Goal: Task Accomplishment & Management: Complete application form

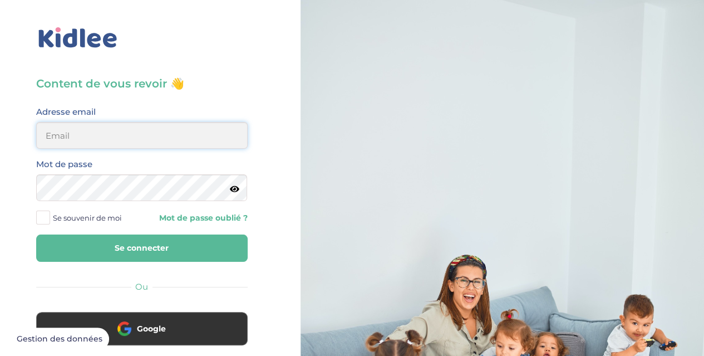
type input "flora.gabrielli@hotmail.fr"
click at [111, 122] on input "flora.gabrielli@hotmail.fr" at bounding box center [141, 135] width 211 height 27
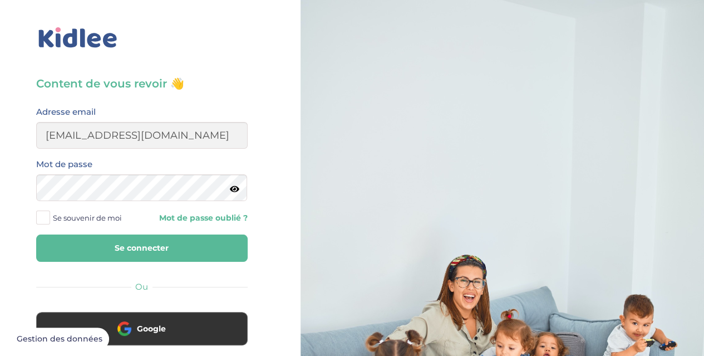
click at [205, 96] on div "Content de vous revoir 👋 Avant de poursuivre veuillez vérifier que tous les cha…" at bounding box center [141, 301] width 211 height 451
click at [161, 251] on button "Se connecter" at bounding box center [141, 247] width 211 height 27
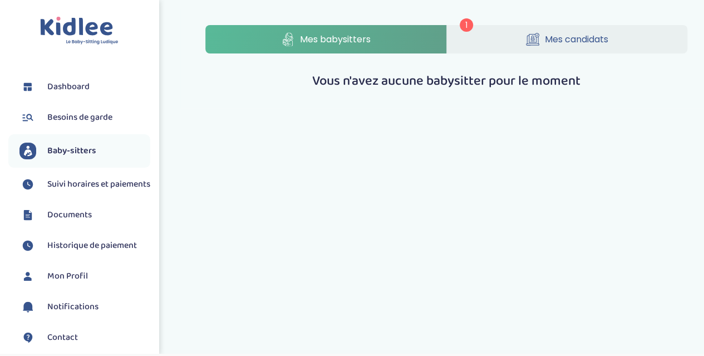
click at [367, 43] on span "Mes babysitters" at bounding box center [335, 39] width 71 height 14
click at [505, 44] on link "Mes candidats" at bounding box center [567, 39] width 240 height 28
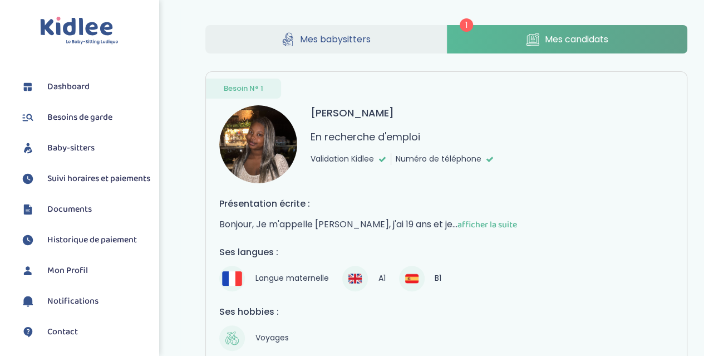
scroll to position [124, 0]
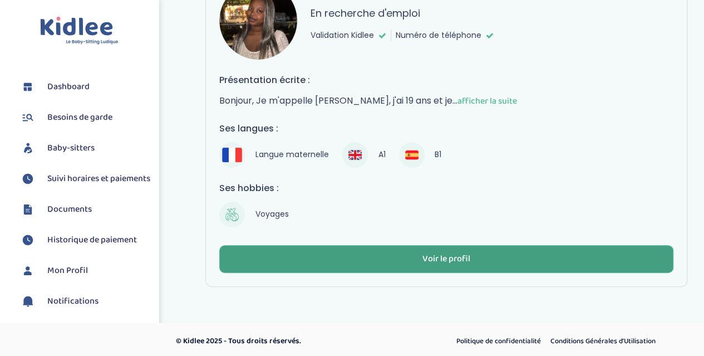
click at [440, 259] on div "Voir le profil" at bounding box center [446, 259] width 48 height 13
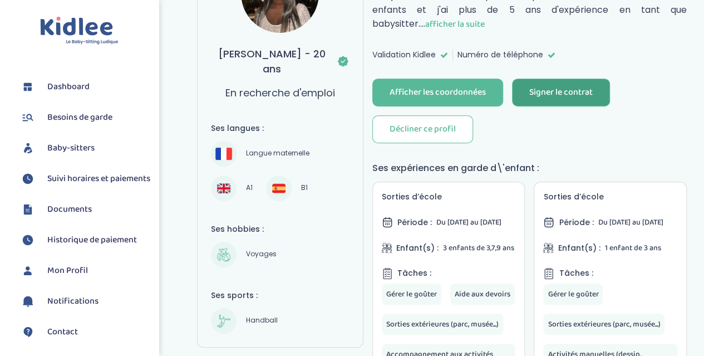
scroll to position [167, 0]
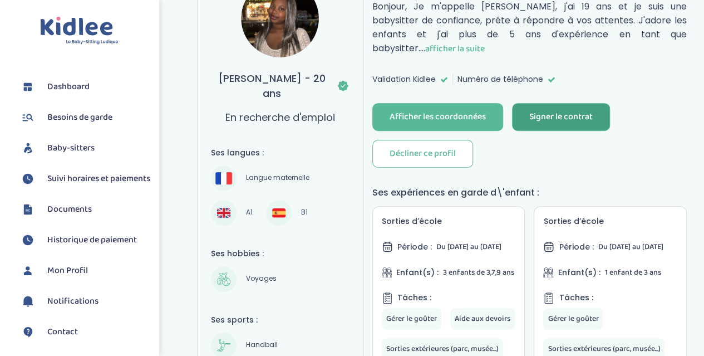
click at [553, 111] on div "Signer le contrat" at bounding box center [560, 117] width 63 height 13
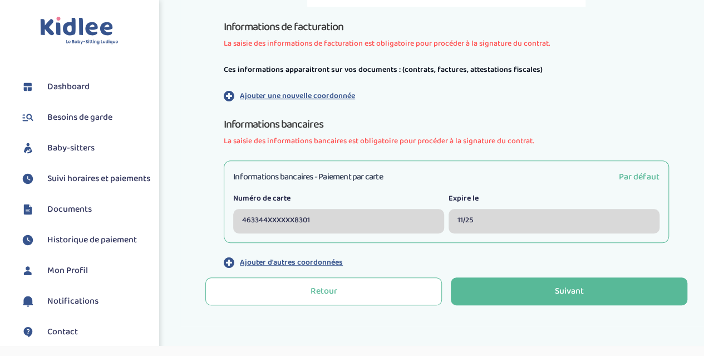
scroll to position [352, 0]
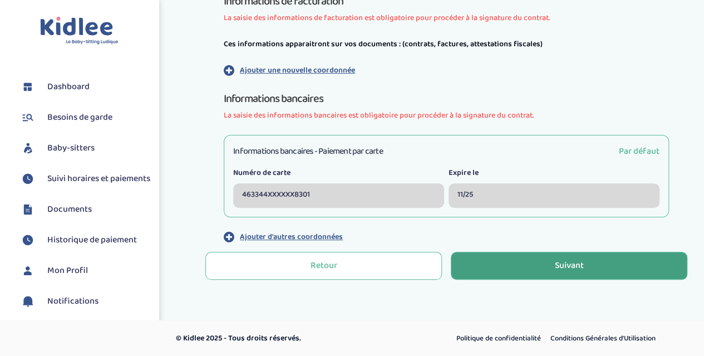
click at [574, 265] on div "Suivant" at bounding box center [569, 265] width 29 height 13
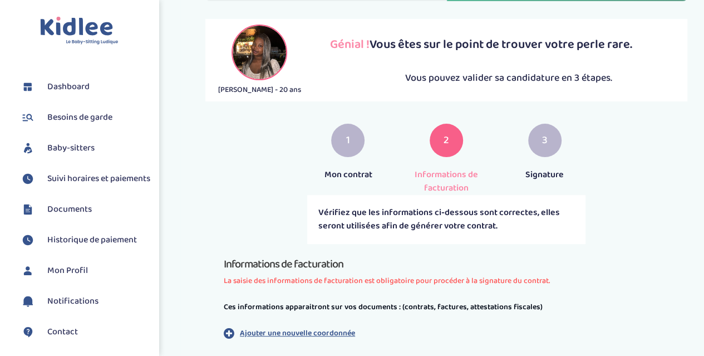
scroll to position [223, 0]
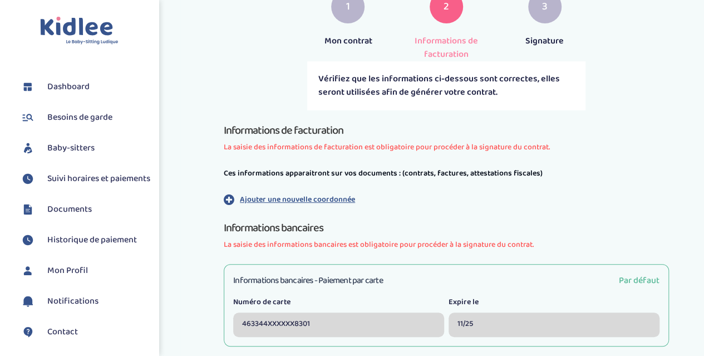
click at [288, 203] on p "Ajouter une nouvelle coordonnée" at bounding box center [297, 200] width 115 height 12
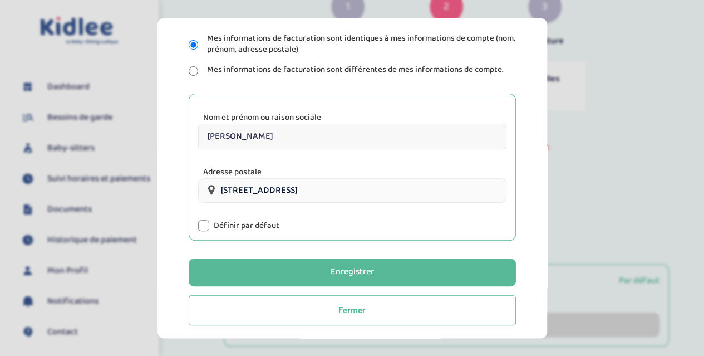
scroll to position [159, 0]
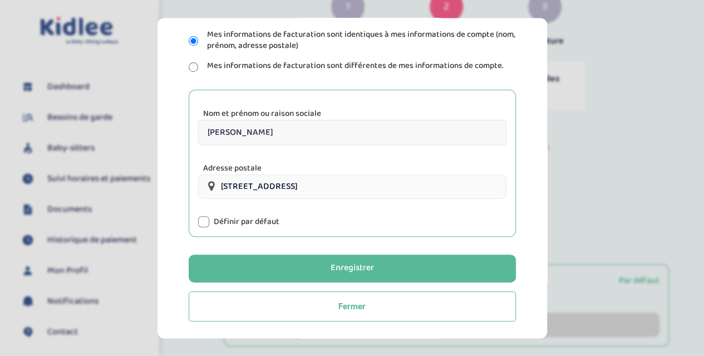
click at [253, 78] on div "Information de factruration Ces informations apparaitront sur vos documents : (…" at bounding box center [352, 104] width 354 height 434
click at [252, 188] on input "13 Boulevard Ornano, Paris, France" at bounding box center [352, 186] width 308 height 24
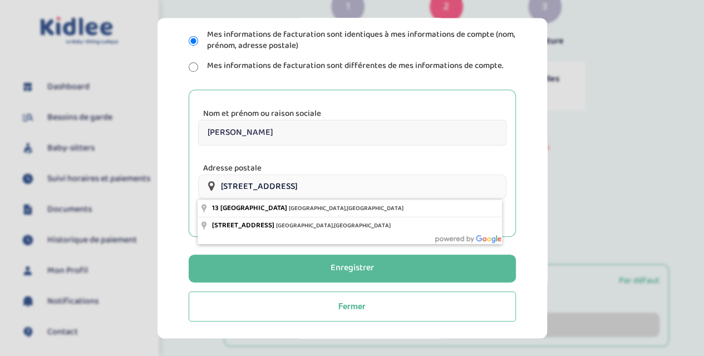
click at [252, 188] on input "13 Boulevard Ornano, Paris, France" at bounding box center [352, 186] width 308 height 24
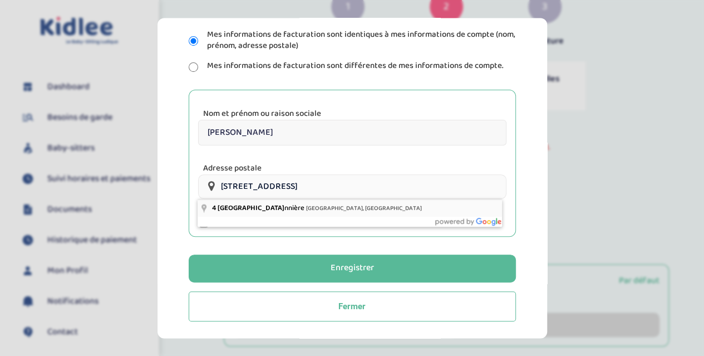
type input "4 Rue Neuve de la Chardonnière, Paris, France"
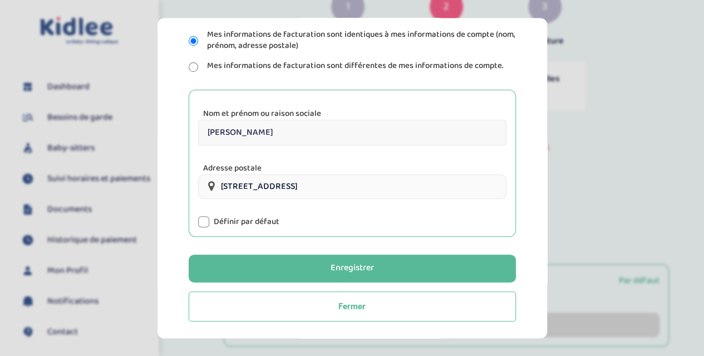
click at [260, 223] on label "Définir par défaut" at bounding box center [247, 221] width 66 height 11
click at [207, 220] on div at bounding box center [203, 221] width 11 height 11
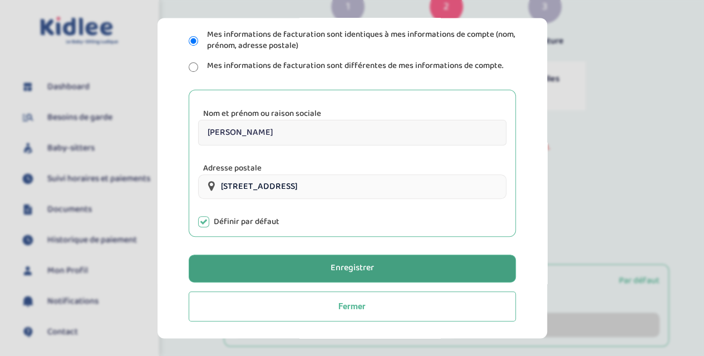
click at [352, 272] on div "Enregistrer" at bounding box center [352, 268] width 43 height 13
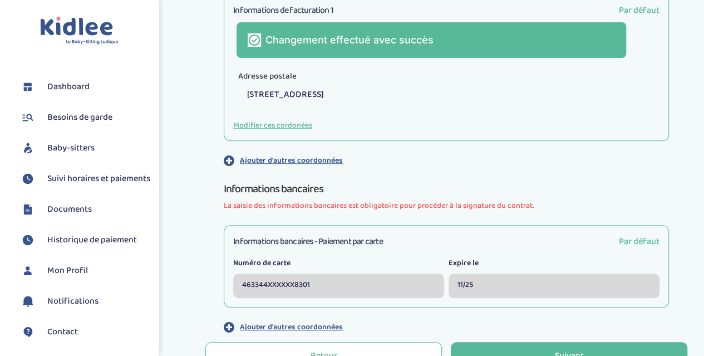
scroll to position [422, 0]
click at [337, 275] on div "463344XXXXXX8301" at bounding box center [338, 285] width 211 height 24
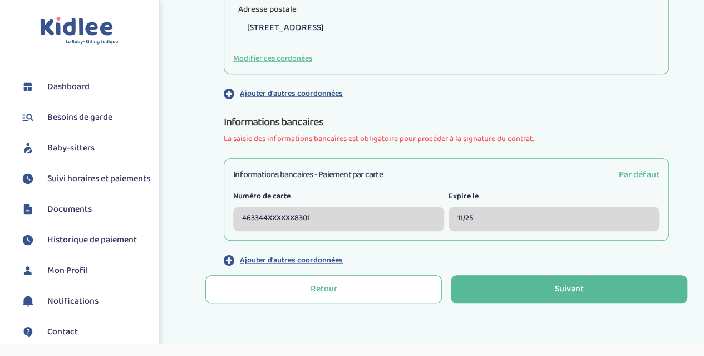
scroll to position [489, 0]
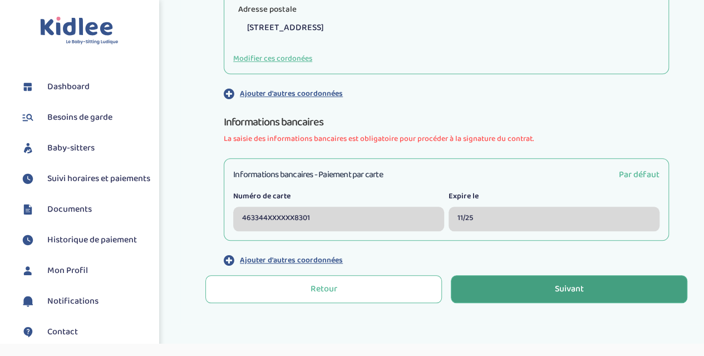
click at [565, 294] on div "Suivant" at bounding box center [569, 289] width 29 height 13
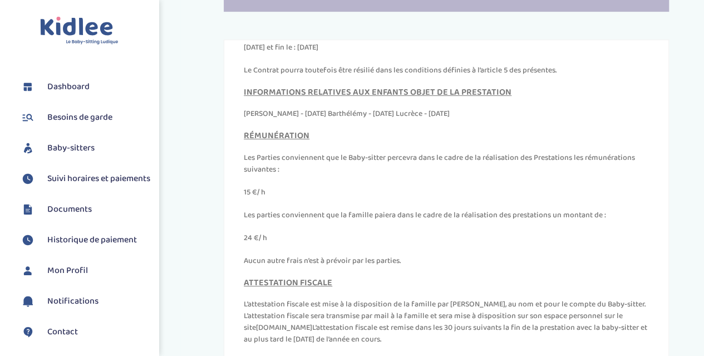
scroll to position [413, 0]
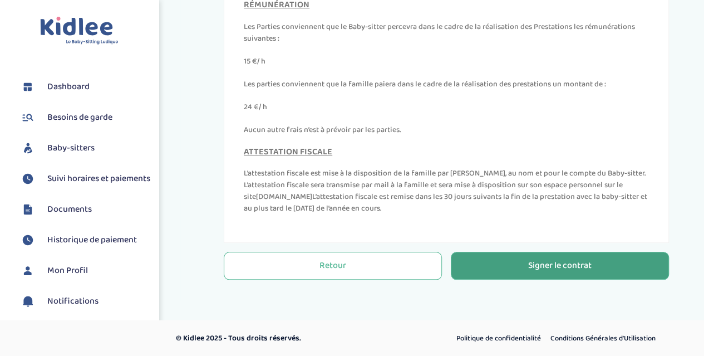
click at [502, 264] on button "Signer le contrat" at bounding box center [560, 266] width 218 height 28
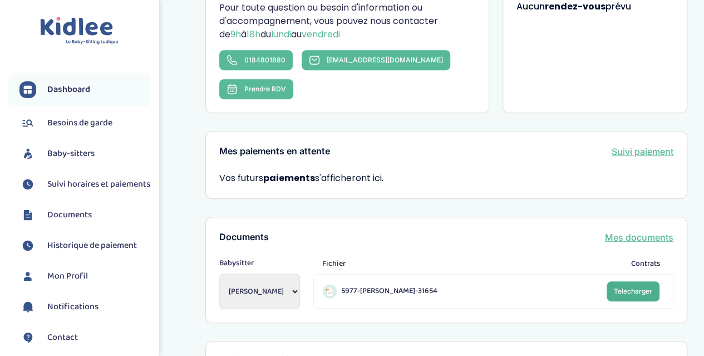
scroll to position [238, 0]
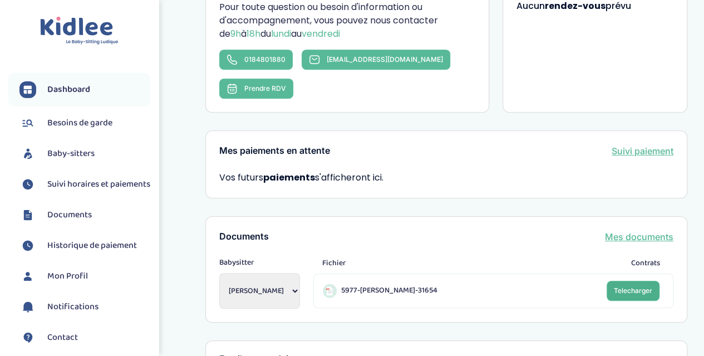
click at [634, 286] on span "Telecharger" at bounding box center [633, 290] width 38 height 8
